Goal: Task Accomplishment & Management: Manage account settings

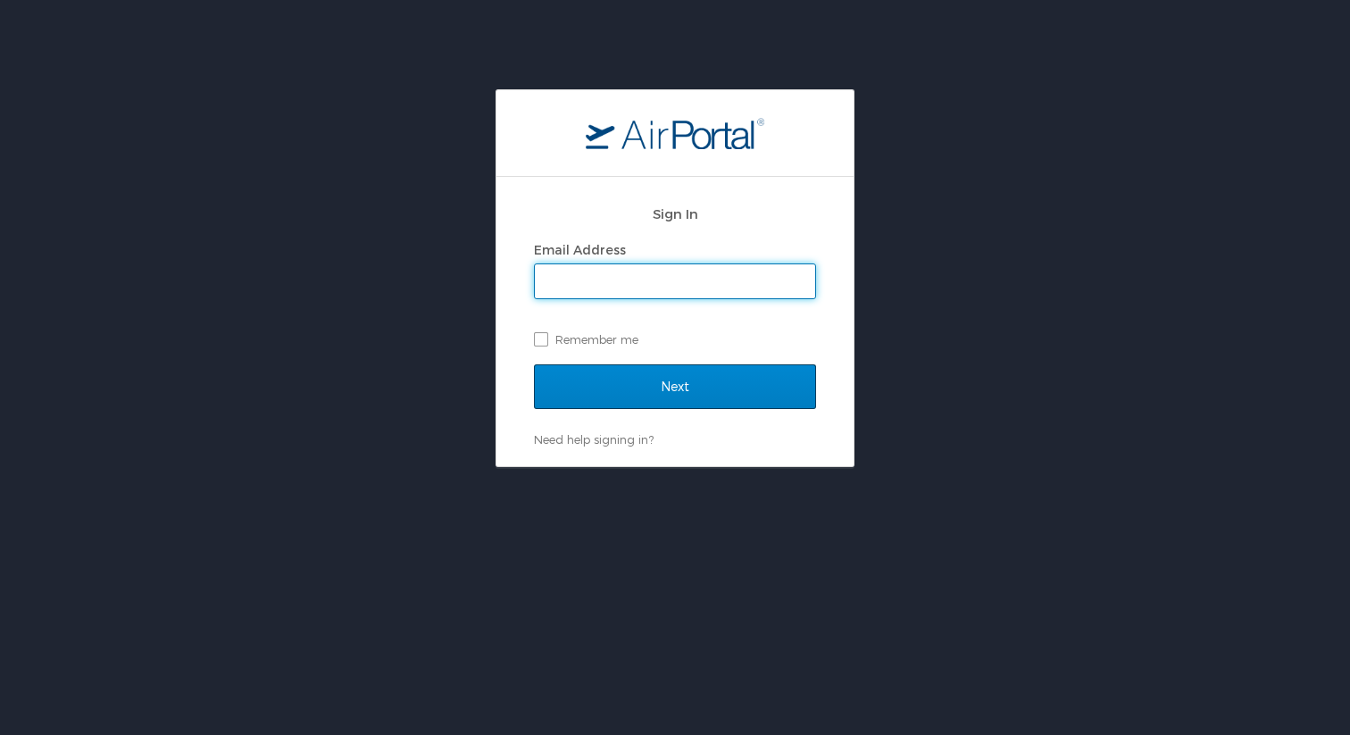
type input "whitney.burchill@cbtravel.com"
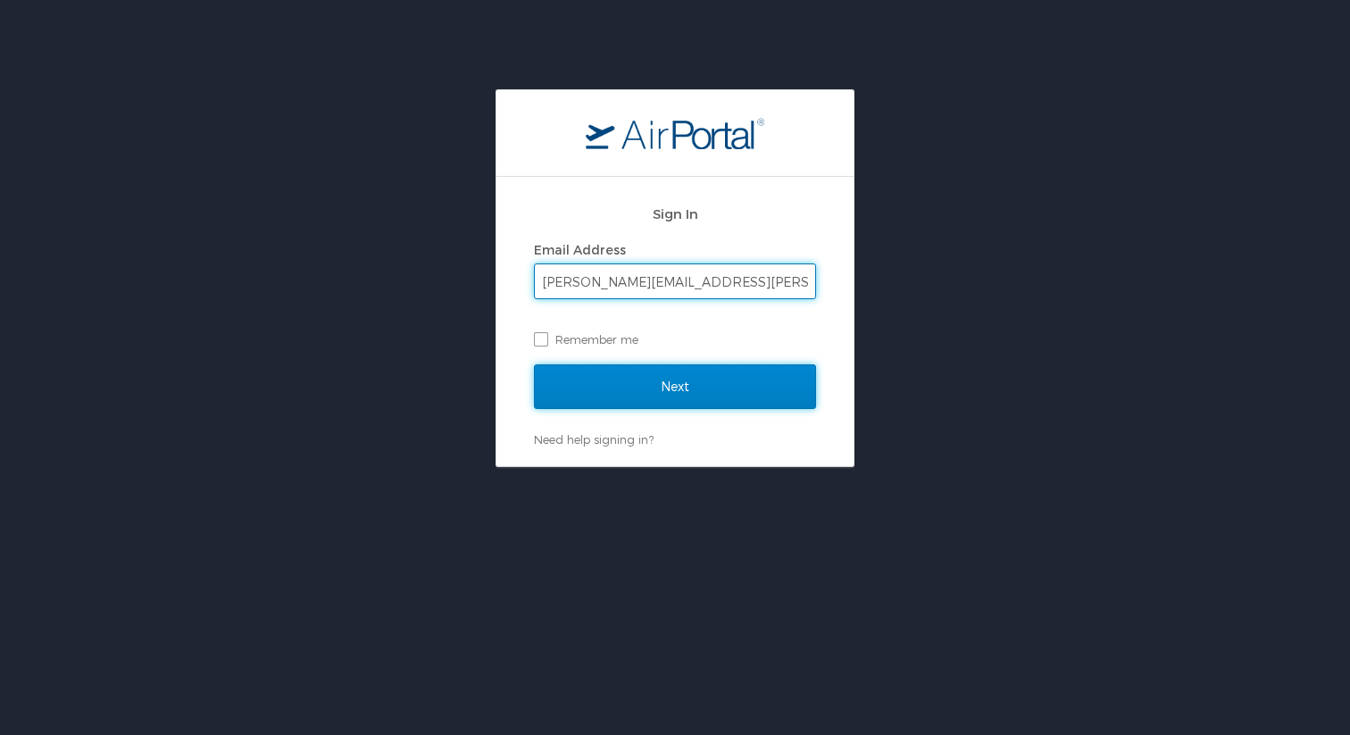
click at [698, 374] on input "Next" at bounding box center [675, 386] width 282 height 45
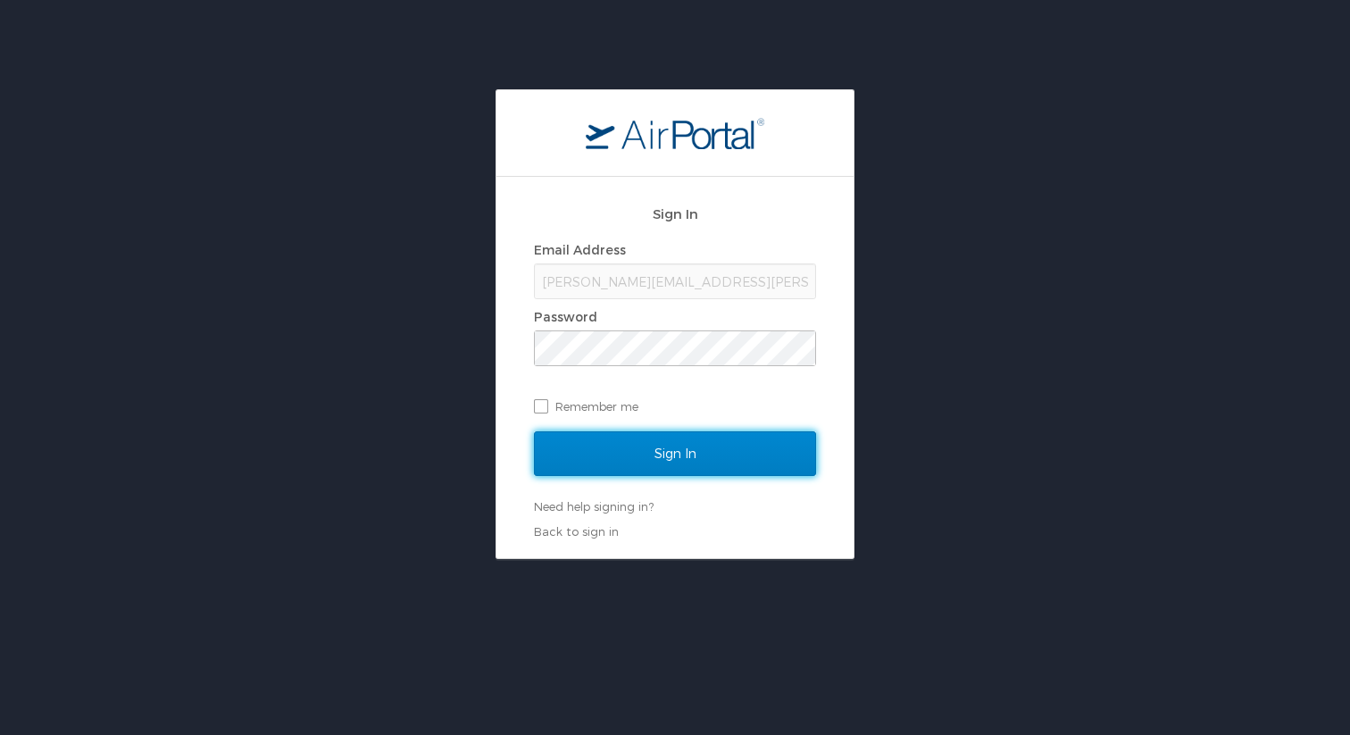
click at [669, 450] on input "Sign In" at bounding box center [675, 453] width 282 height 45
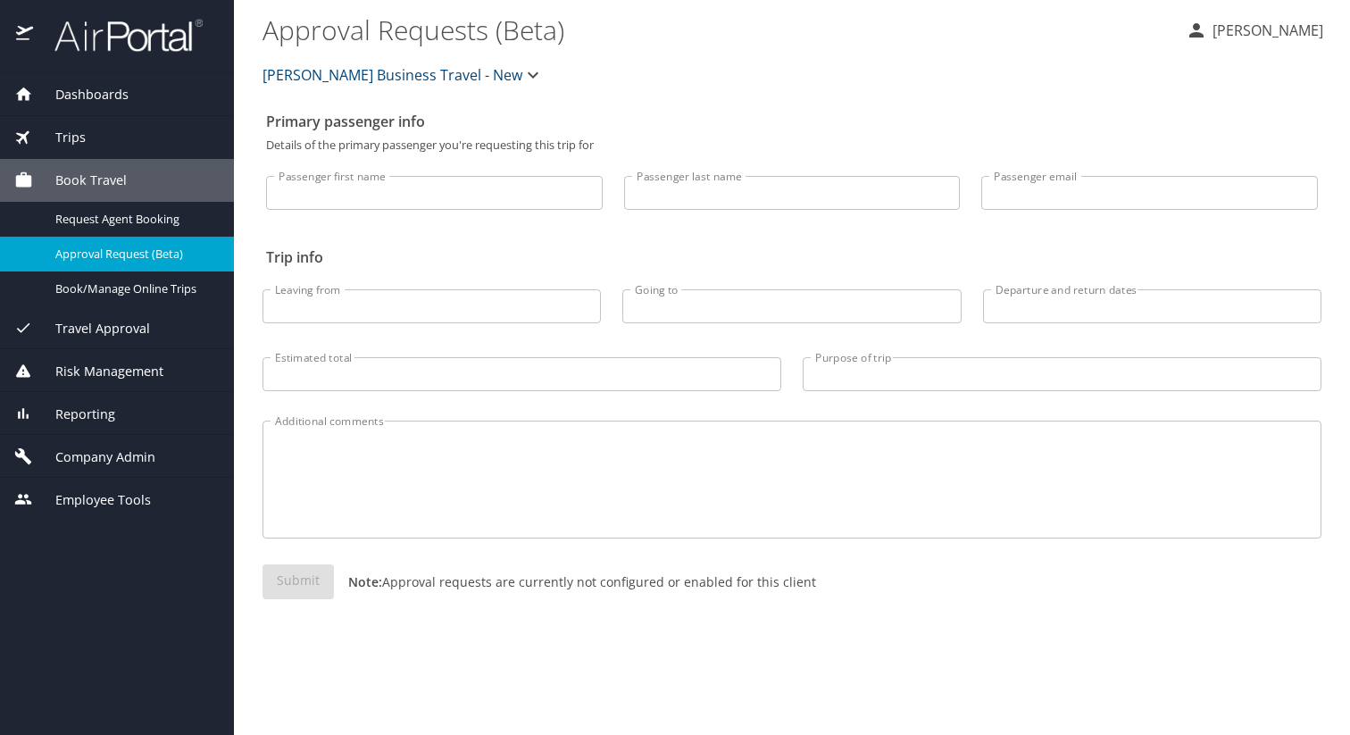
click at [344, 90] on button "Christopherson Business Travel - New" at bounding box center [402, 75] width 295 height 36
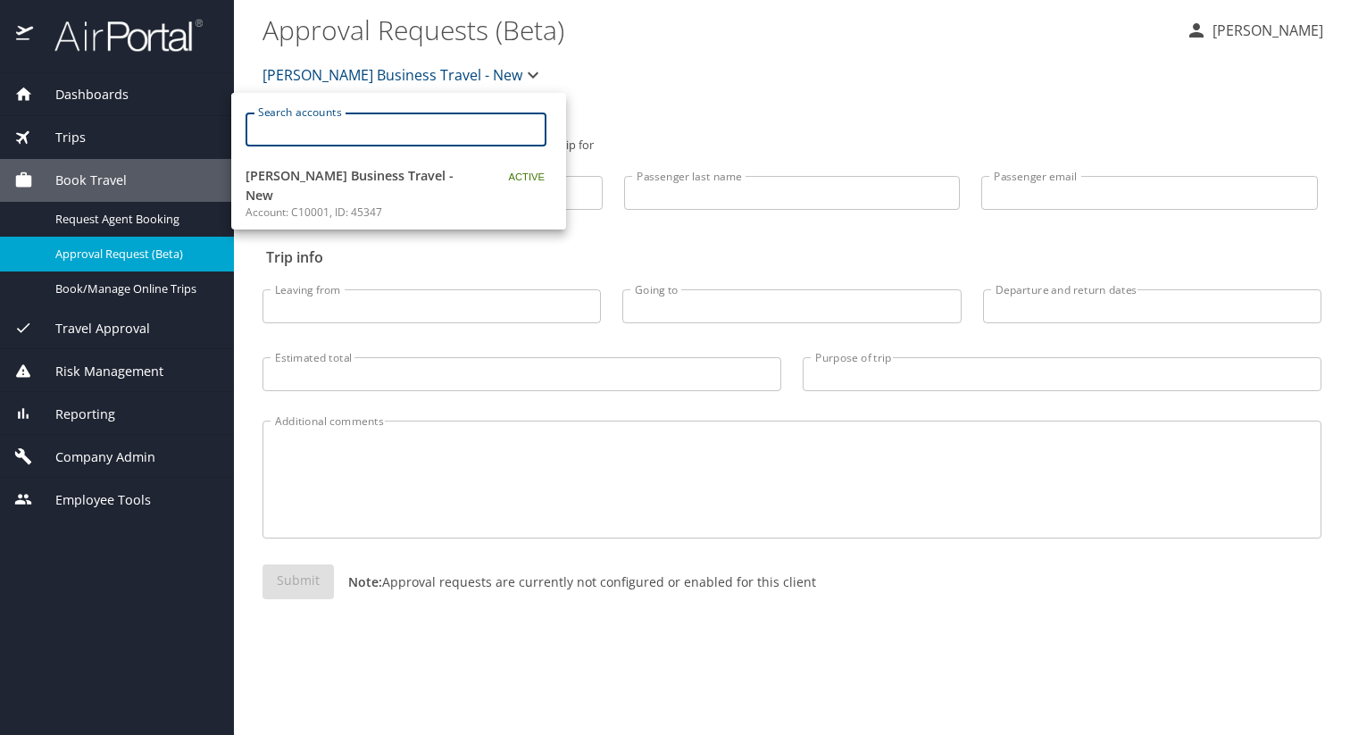
click at [329, 133] on input "Search accounts" at bounding box center [401, 129] width 289 height 34
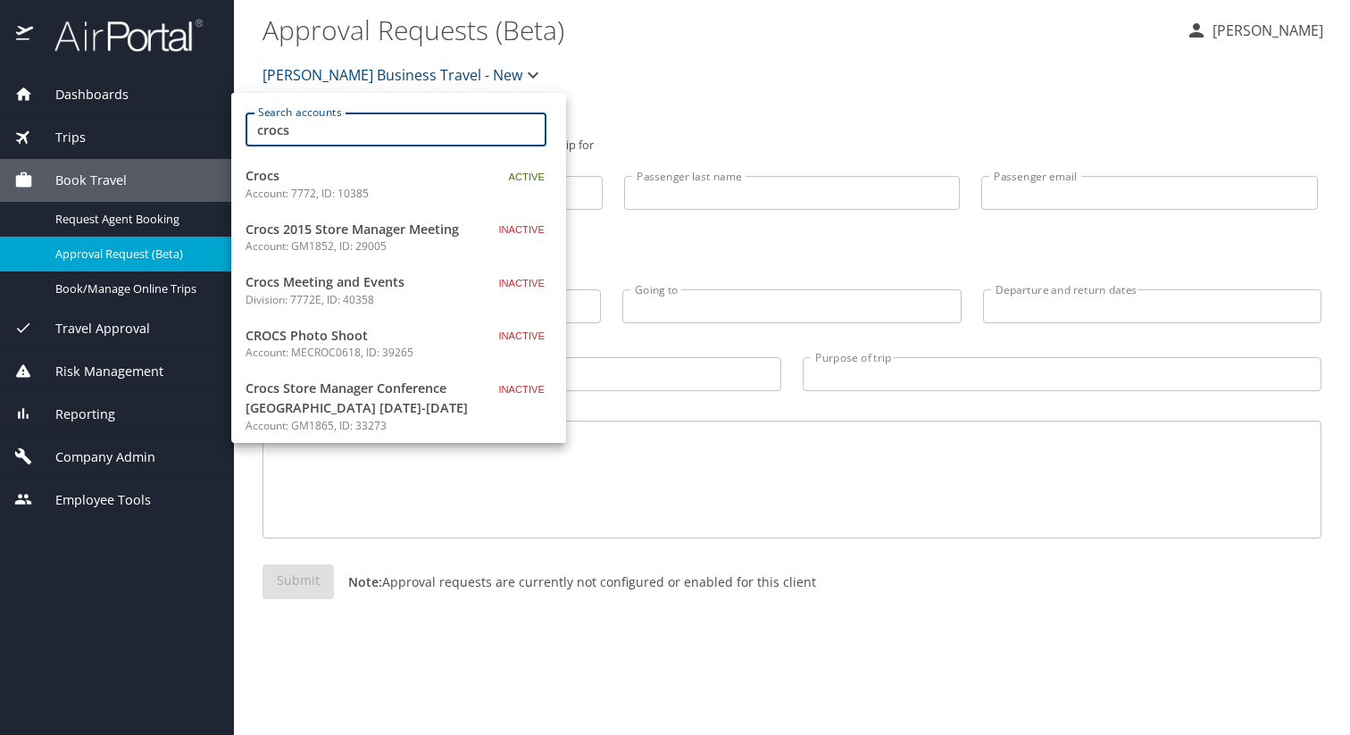
type input "crocs"
click at [337, 179] on span "Crocs" at bounding box center [356, 176] width 223 height 20
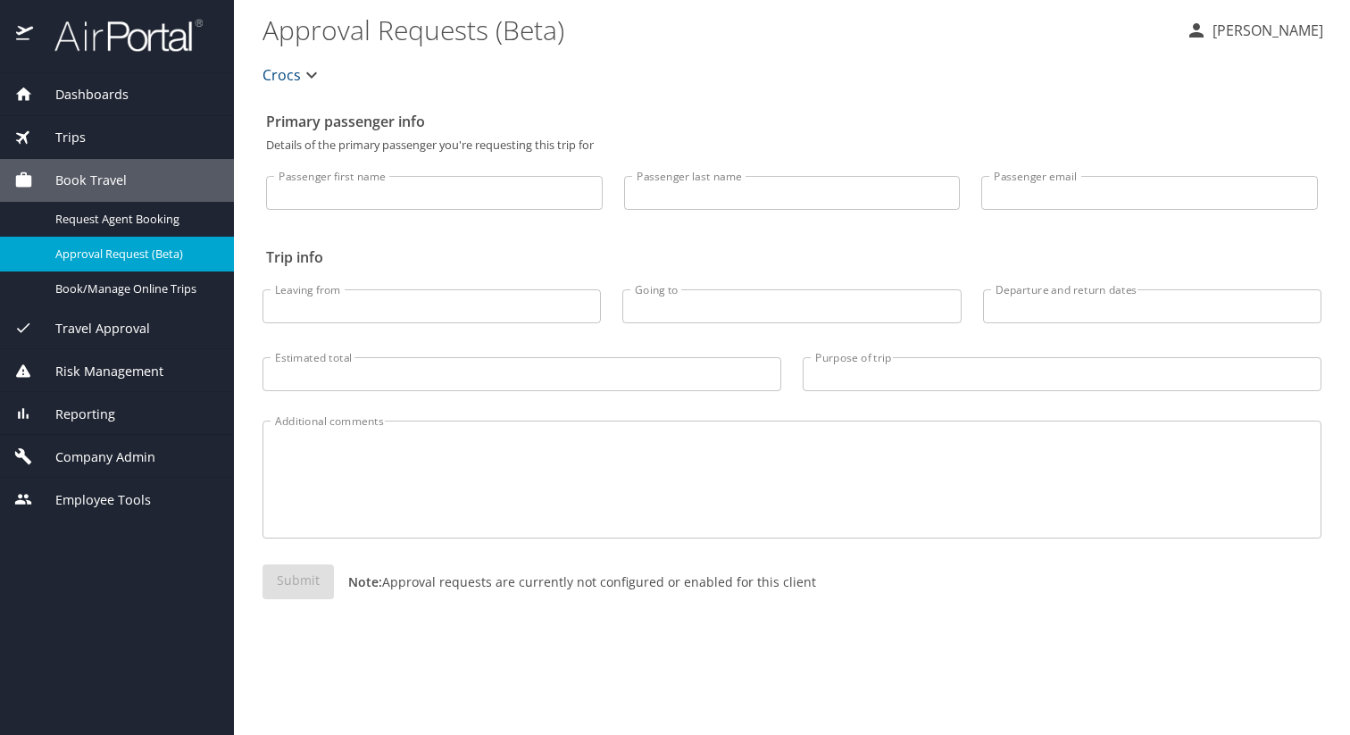
click at [99, 459] on span "Company Admin" at bounding box center [94, 457] width 122 height 20
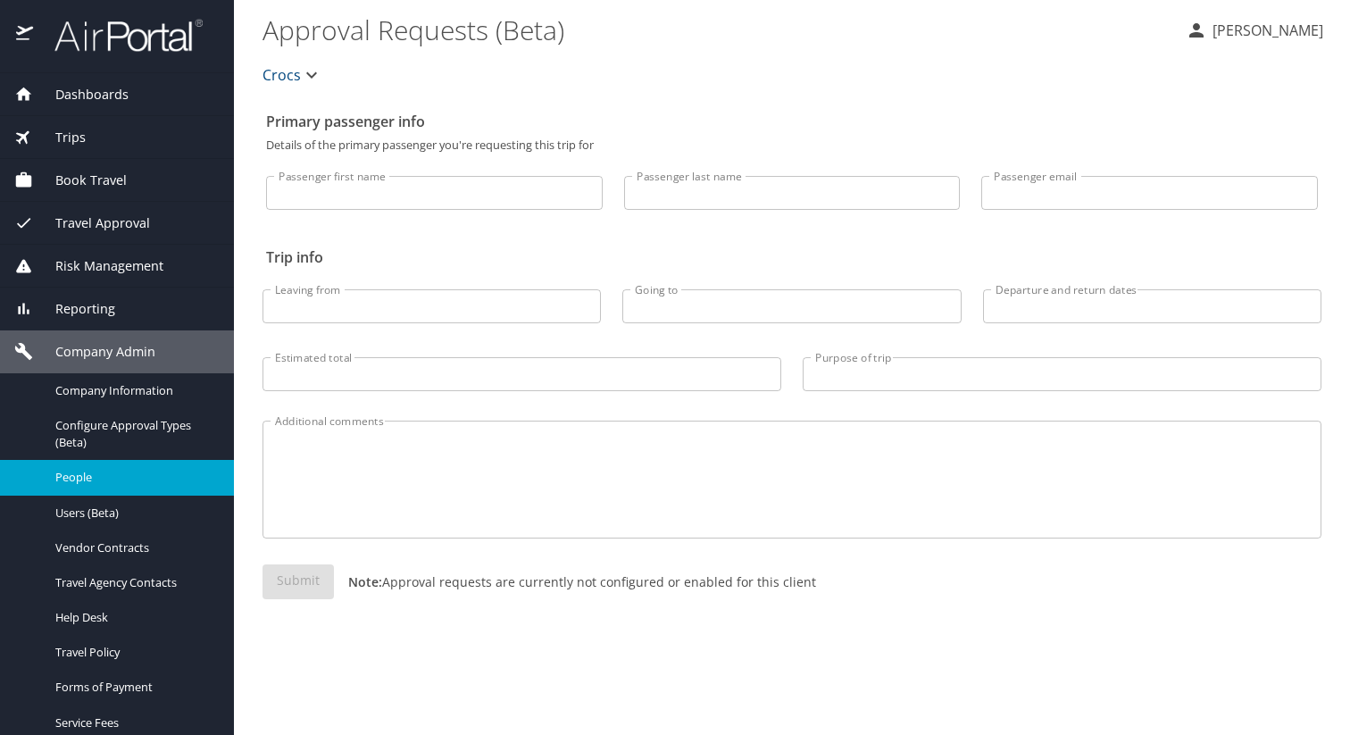
click at [127, 477] on span "People" at bounding box center [133, 477] width 157 height 17
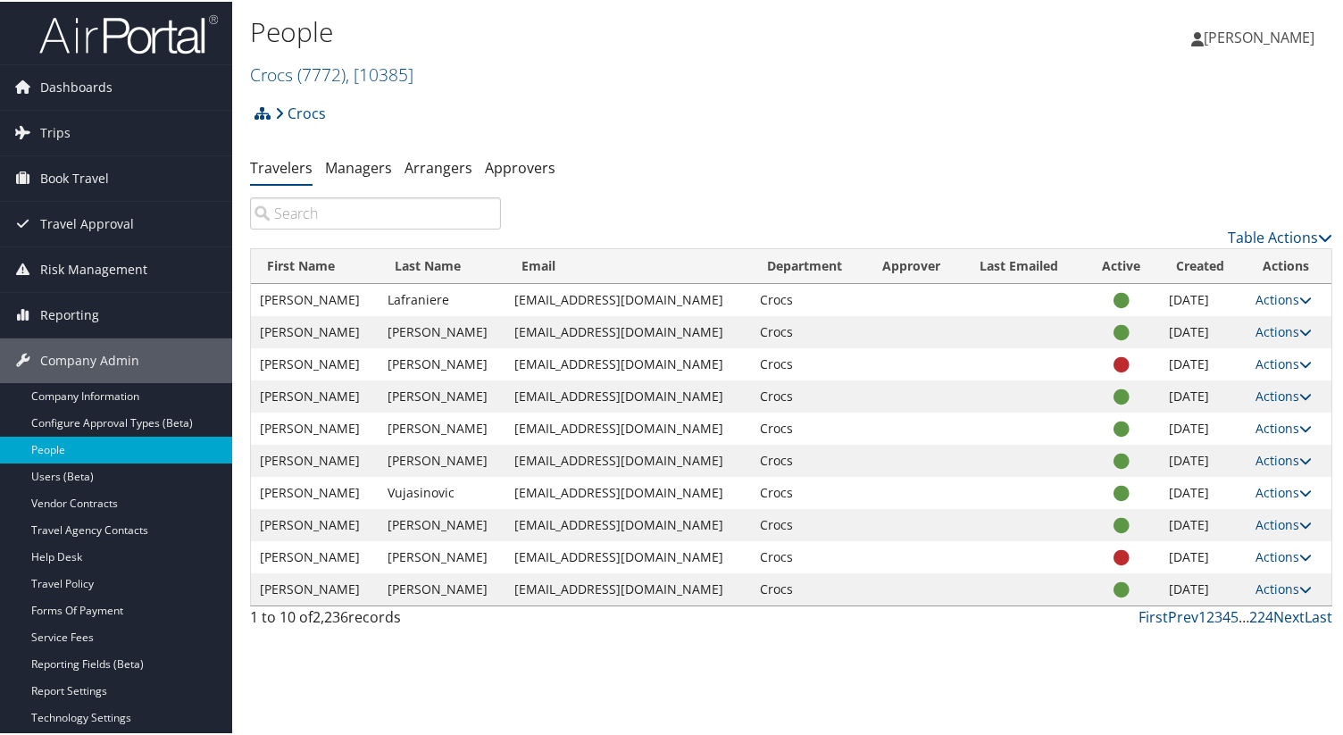
scroll to position [1, 0]
drag, startPoint x: 495, startPoint y: 295, endPoint x: 622, endPoint y: 304, distance: 127.0
click at [622, 304] on td "[EMAIL_ADDRESS][DOMAIN_NAME]" at bounding box center [627, 297] width 245 height 32
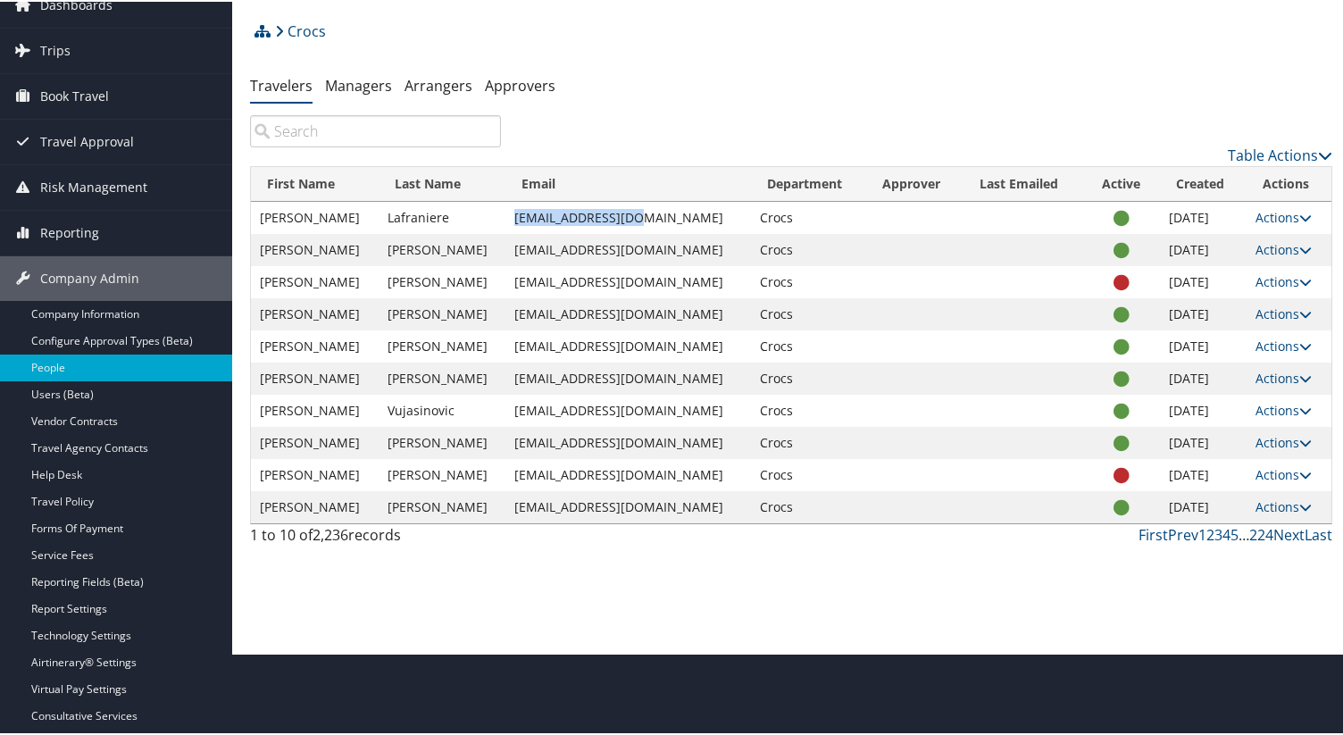
scroll to position [221, 0]
